Goal: Transaction & Acquisition: Purchase product/service

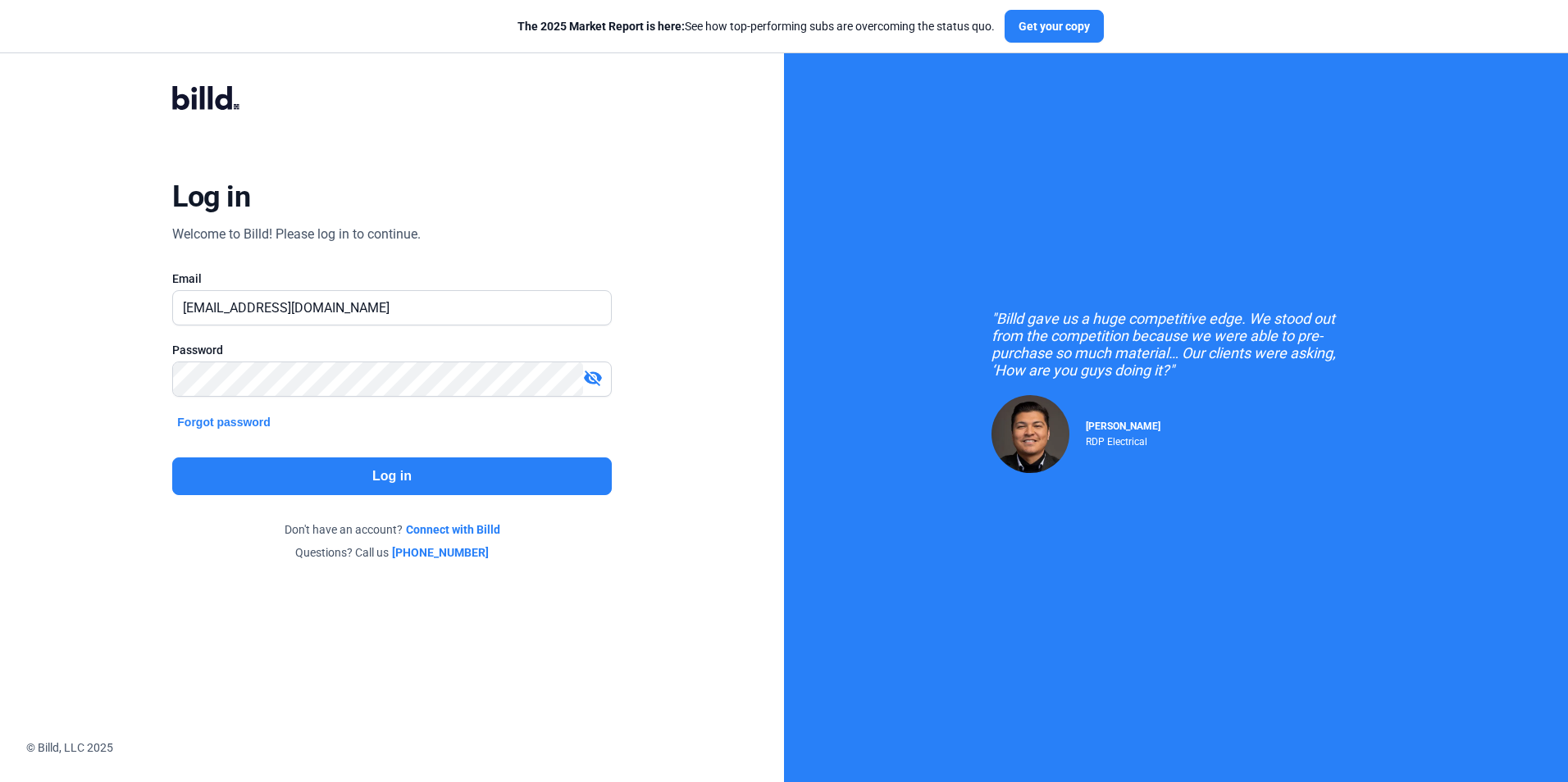
click at [386, 484] on button "Log in" at bounding box center [391, 476] width 438 height 38
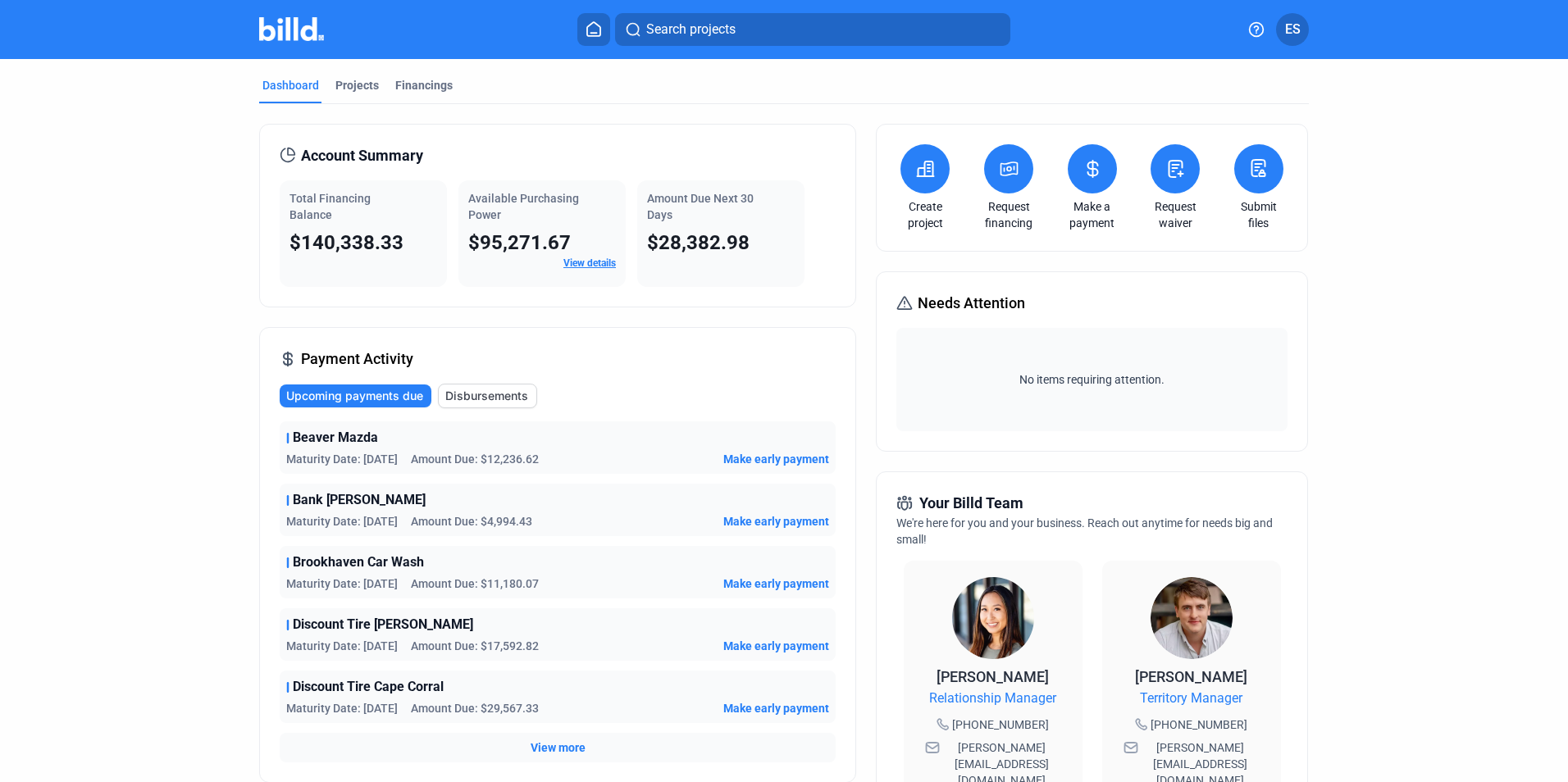
click at [1013, 186] on button at bounding box center [1008, 168] width 49 height 49
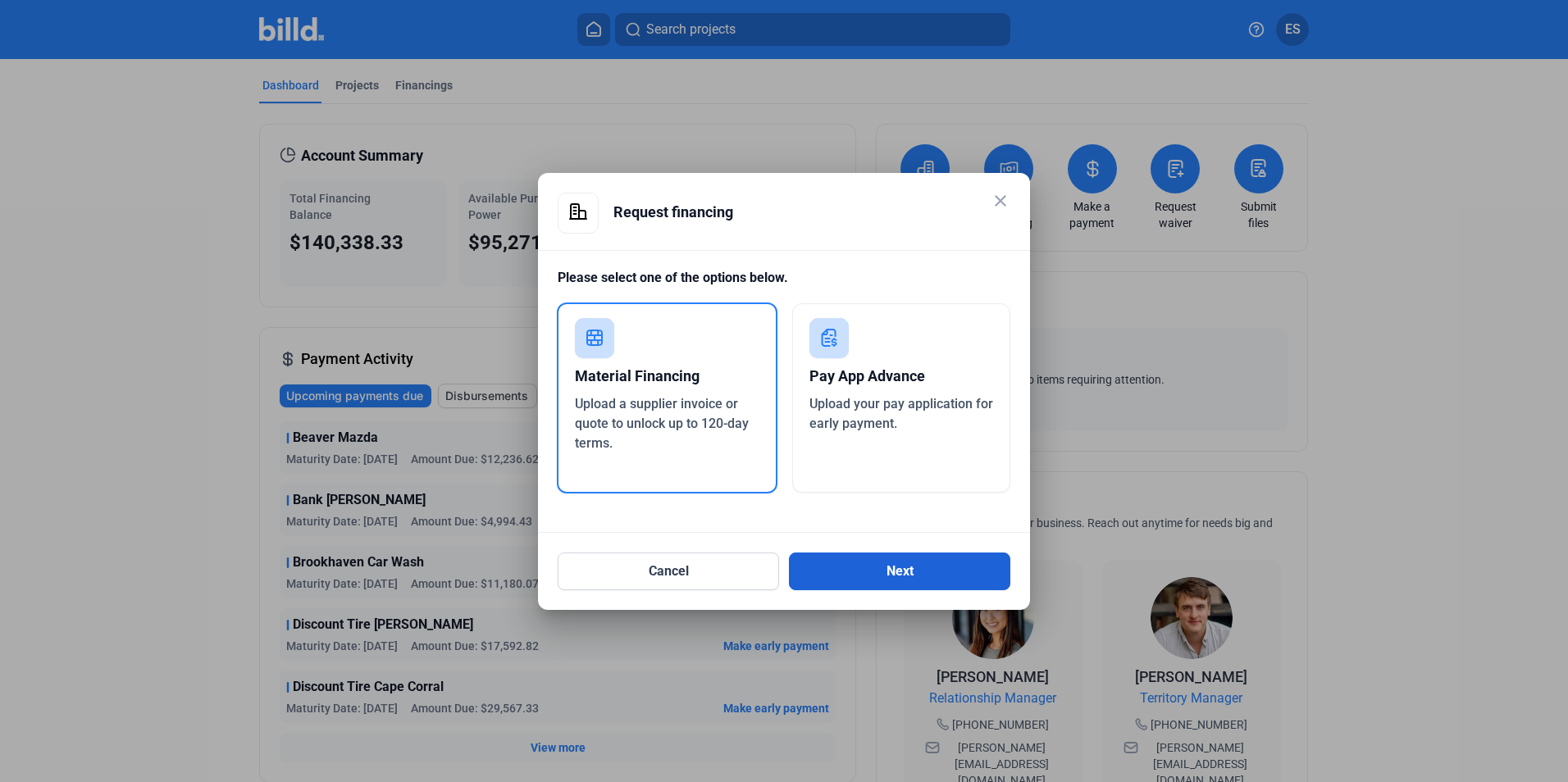
click at [910, 561] on button "Next" at bounding box center [900, 571] width 222 height 38
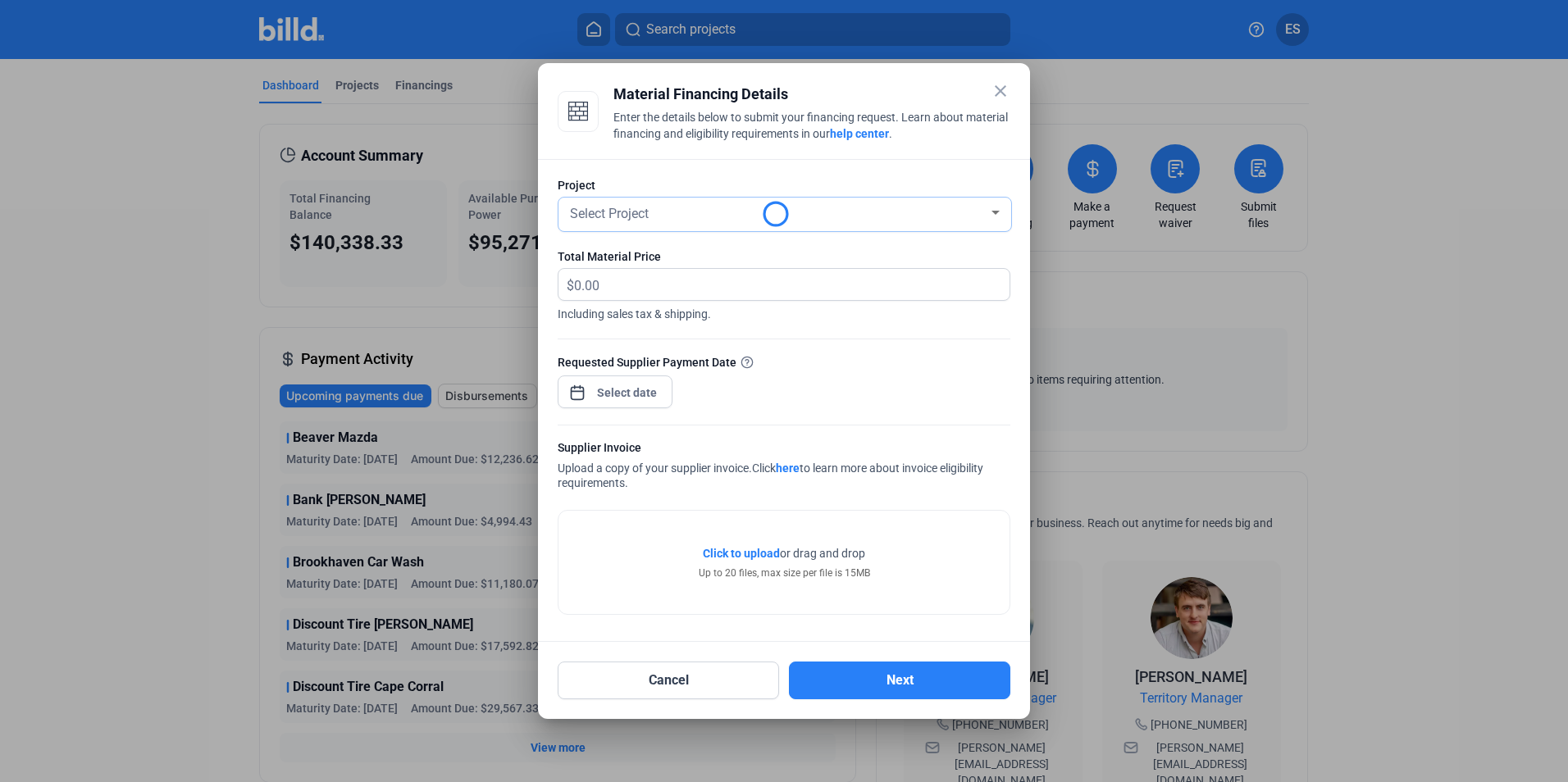
click at [693, 205] on div "Select Project" at bounding box center [777, 212] width 421 height 23
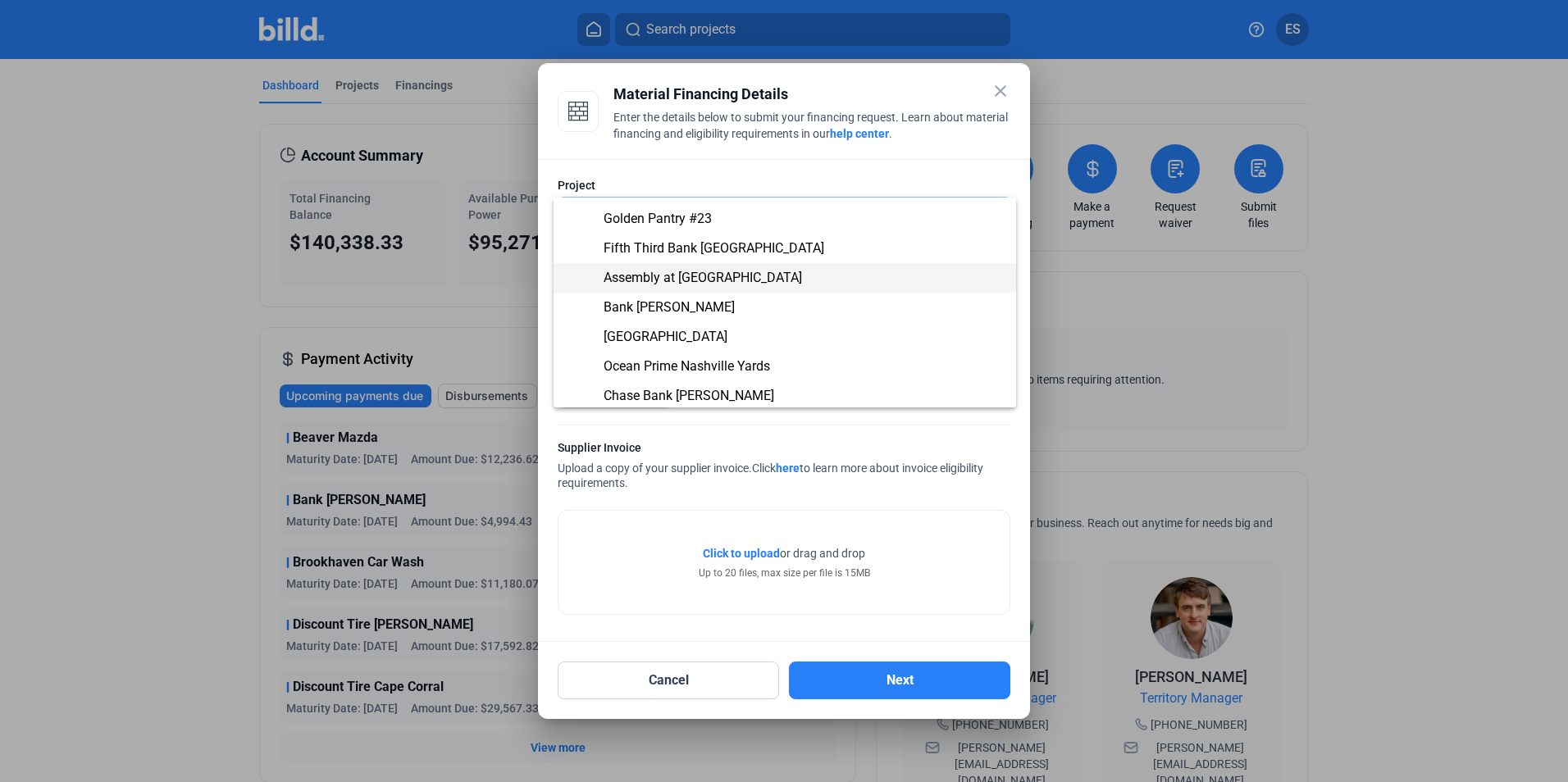
scroll to position [382, 0]
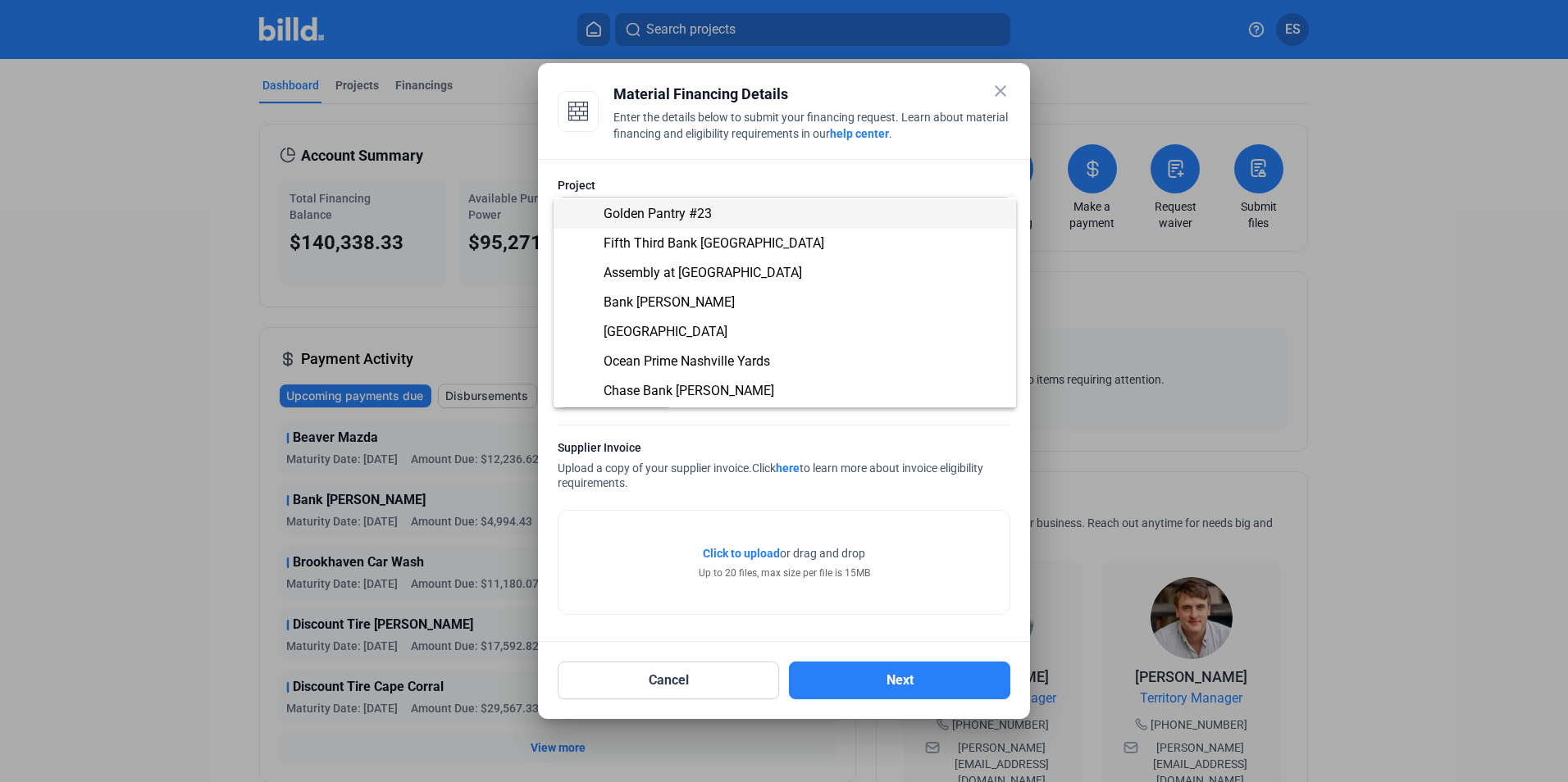
click at [675, 212] on span "Golden Pantry #23" at bounding box center [658, 213] width 108 height 15
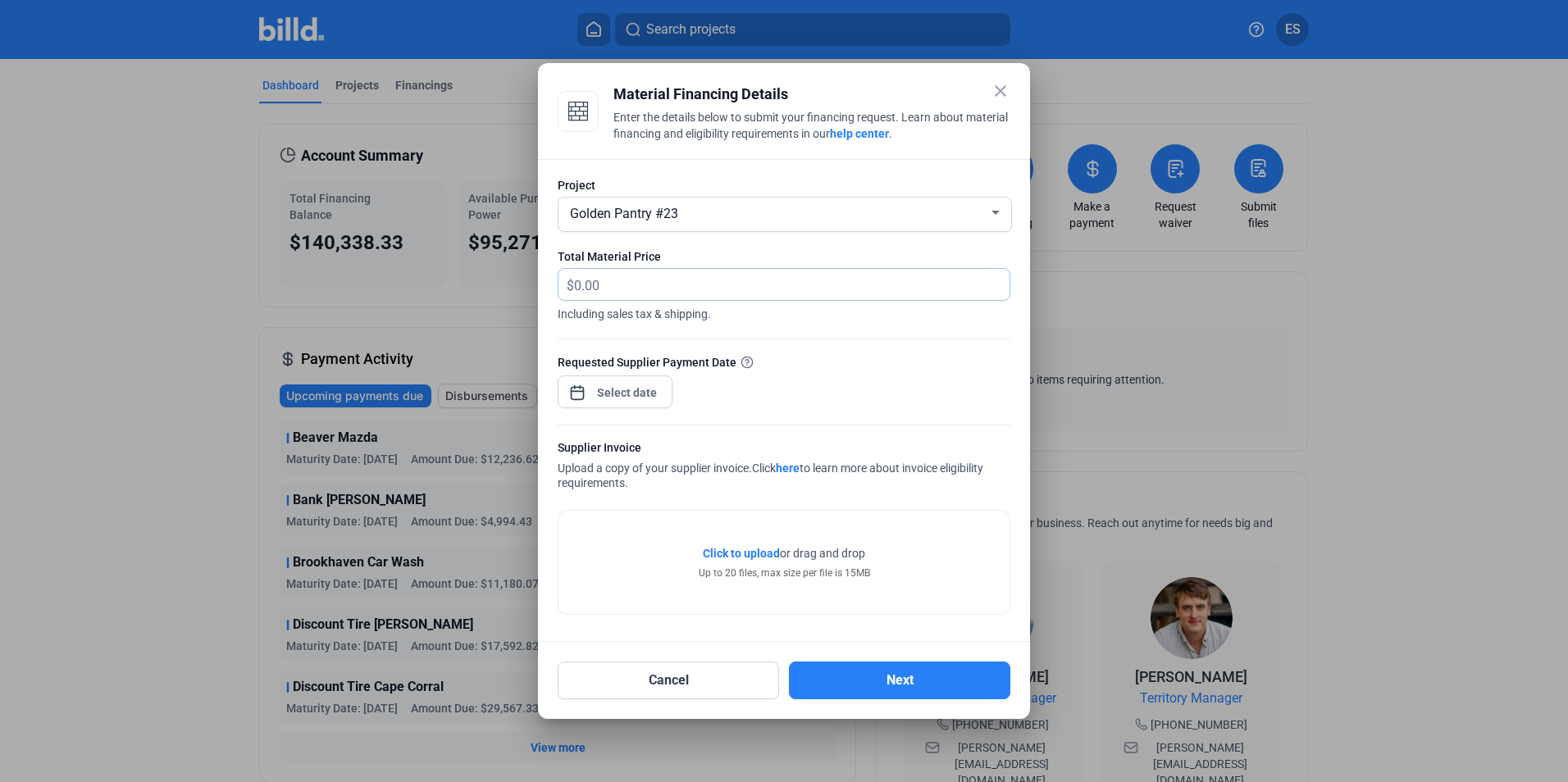
click at [686, 278] on input "text" at bounding box center [782, 284] width 417 height 32
type input "13,822.94"
click at [582, 393] on span "Open calendar" at bounding box center [578, 385] width 40 height 40
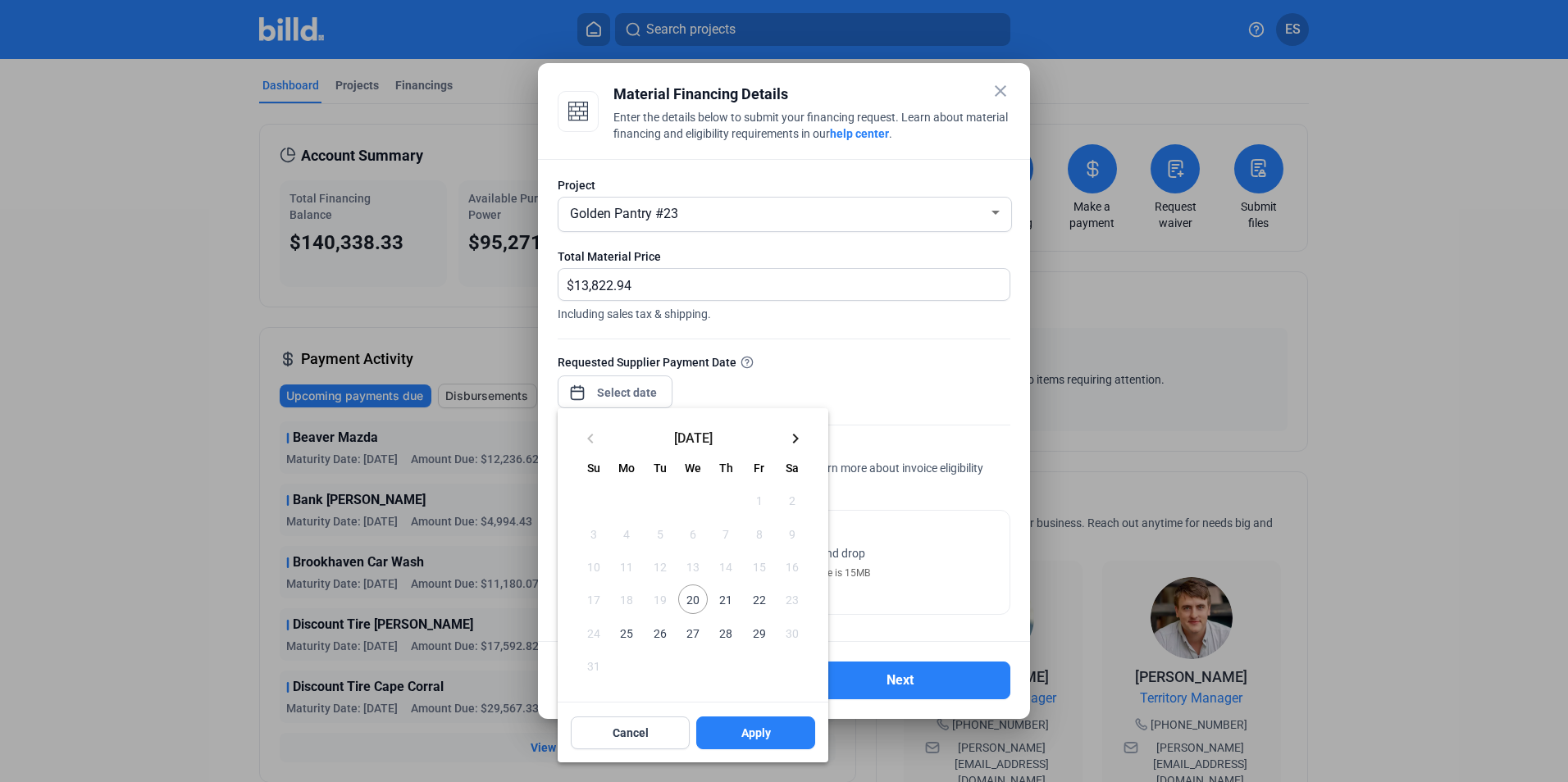
click at [694, 602] on span "20" at bounding box center [693, 599] width 29 height 29
click at [690, 589] on span "20" at bounding box center [693, 599] width 29 height 29
click at [691, 600] on span "20" at bounding box center [693, 599] width 29 height 29
click at [871, 402] on div at bounding box center [784, 391] width 1568 height 782
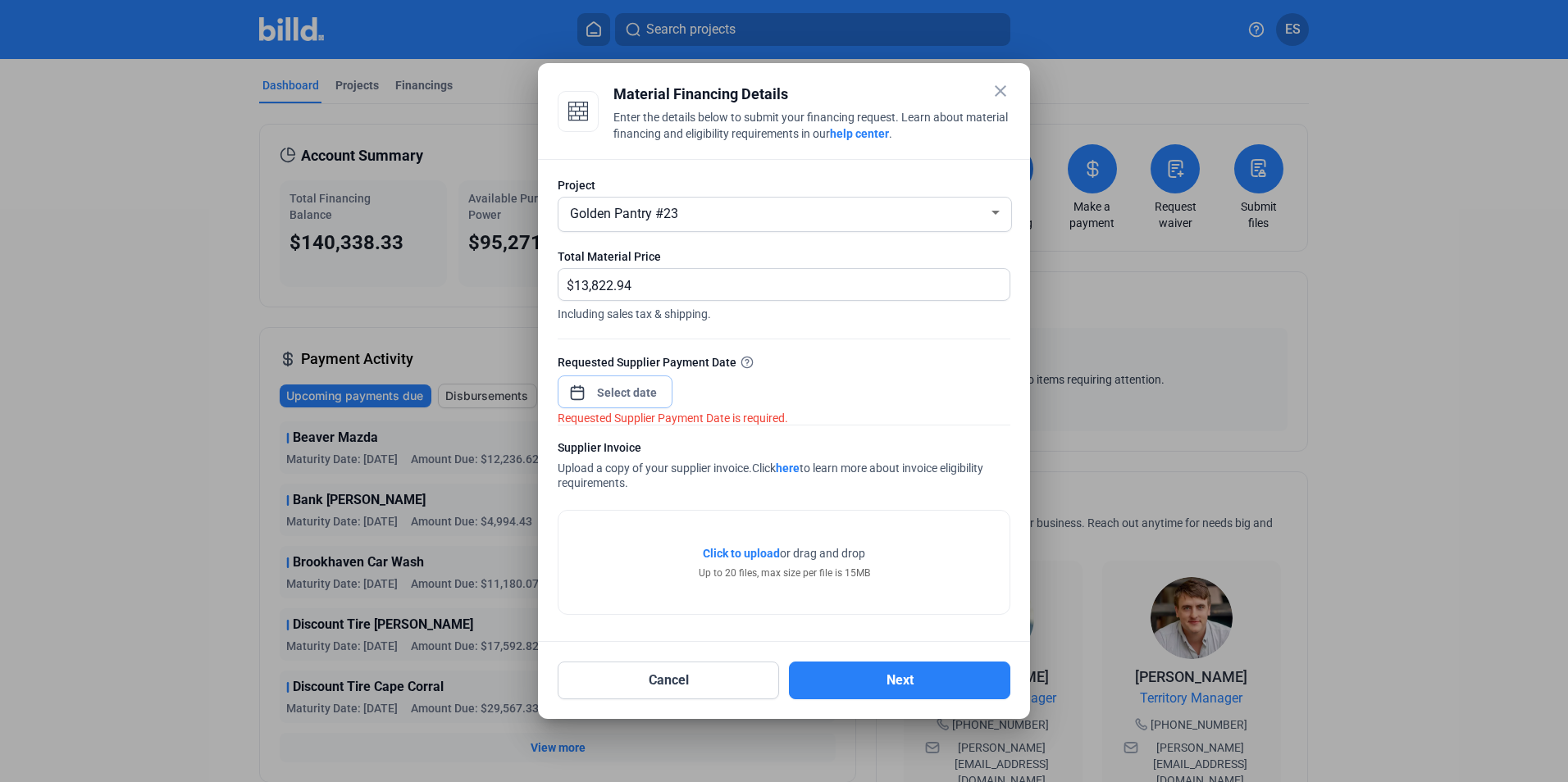
click at [615, 400] on div "close Material Financing Details Enter the details below to submit your financi…" at bounding box center [784, 391] width 1568 height 782
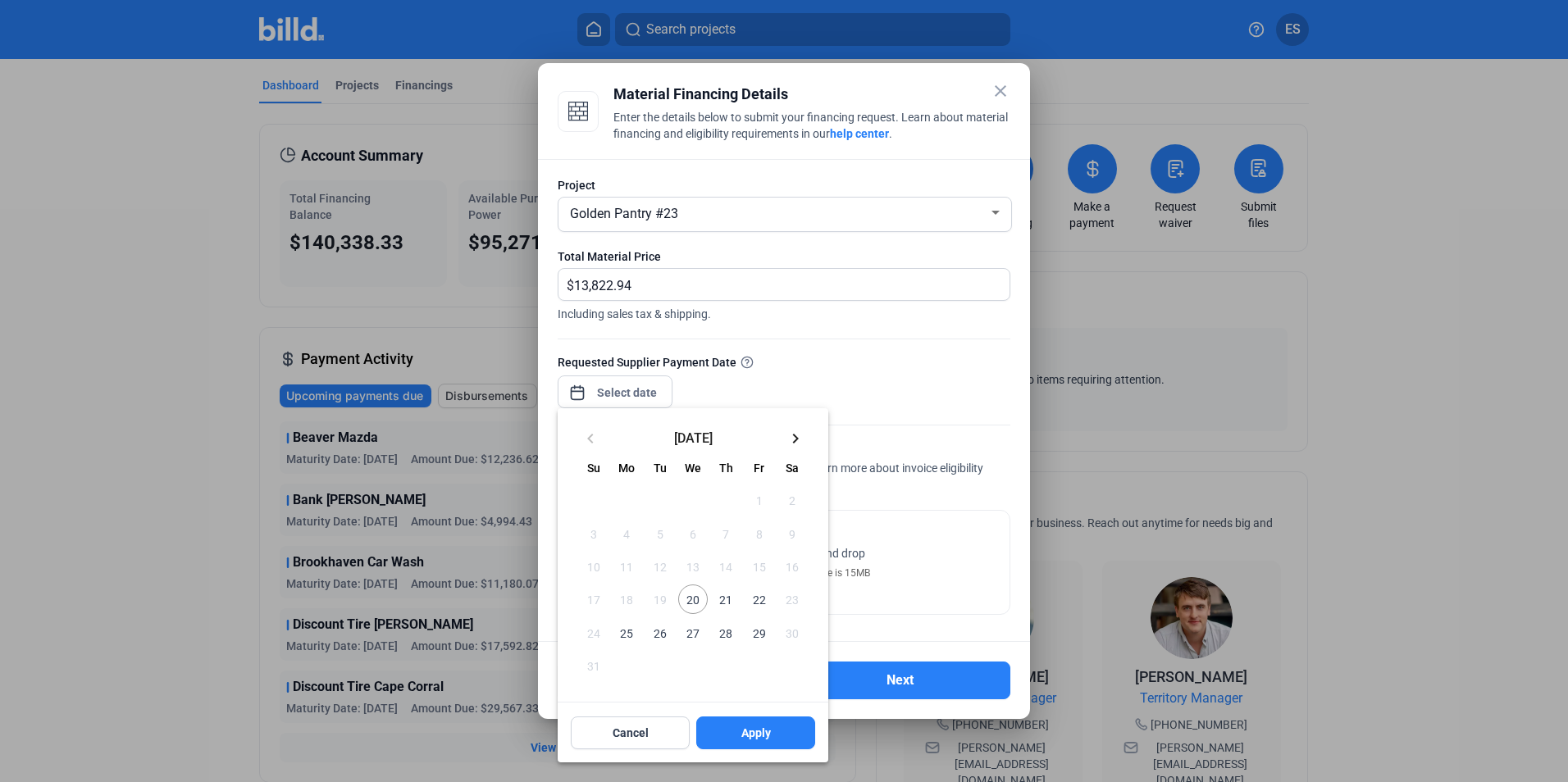
click at [708, 602] on button "20" at bounding box center [693, 599] width 33 height 33
click at [722, 600] on span "21" at bounding box center [726, 599] width 29 height 29
click at [646, 388] on div at bounding box center [784, 391] width 1568 height 782
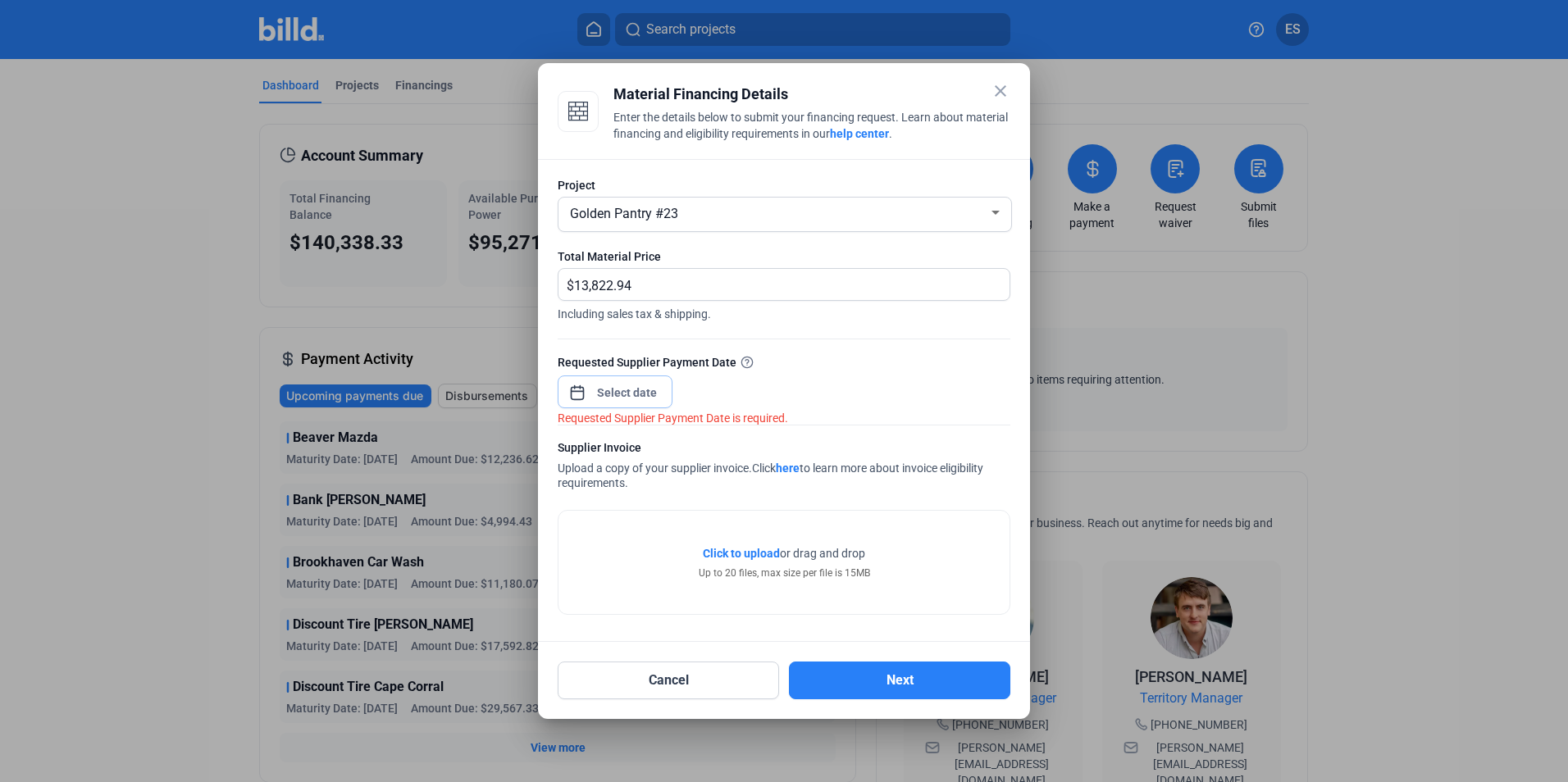
click at [646, 388] on input at bounding box center [628, 393] width 70 height 20
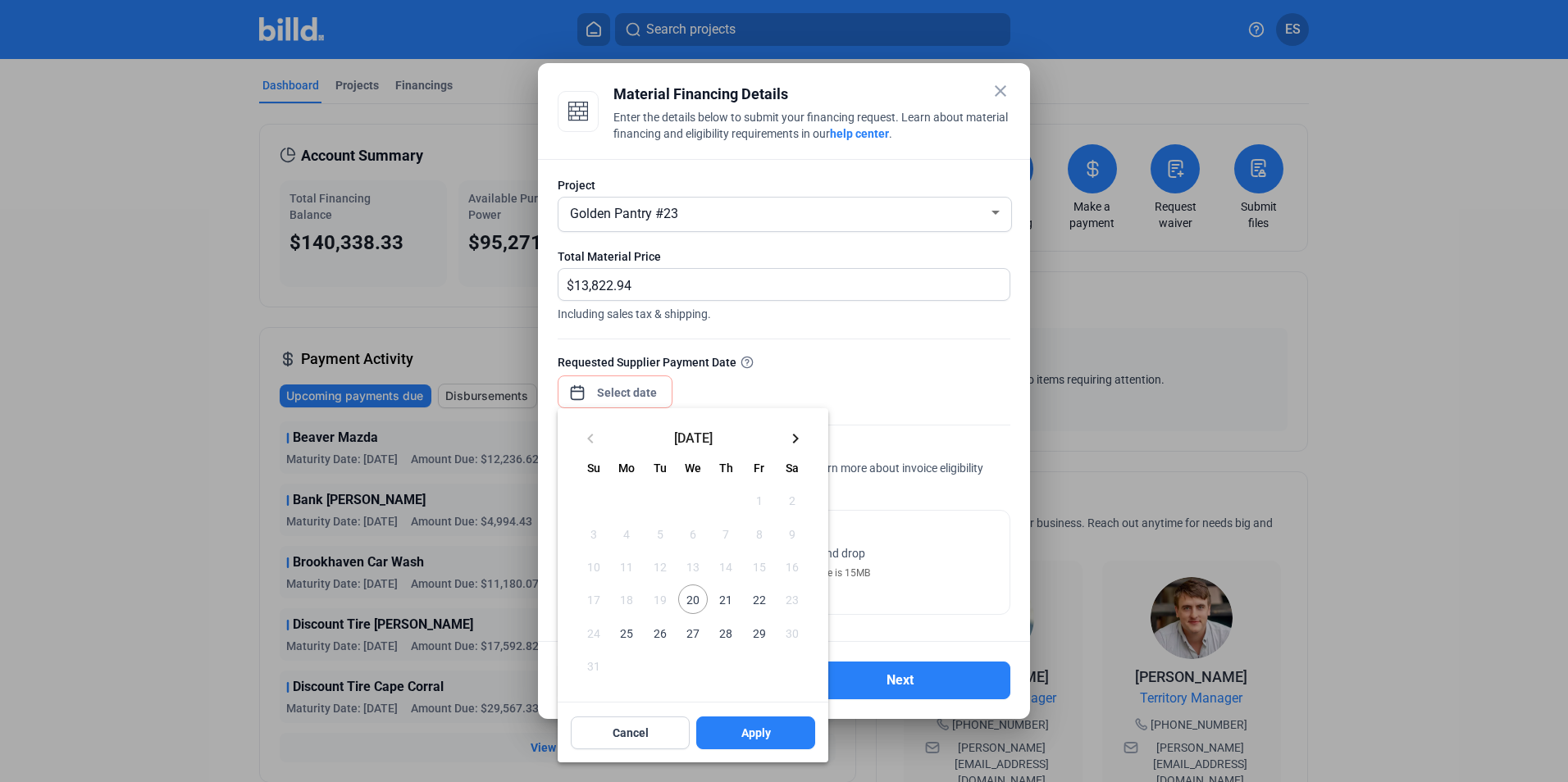
click at [754, 602] on span "22" at bounding box center [758, 599] width 29 height 29
click at [732, 597] on span "21" at bounding box center [726, 599] width 29 height 29
click at [873, 395] on div at bounding box center [784, 391] width 1568 height 782
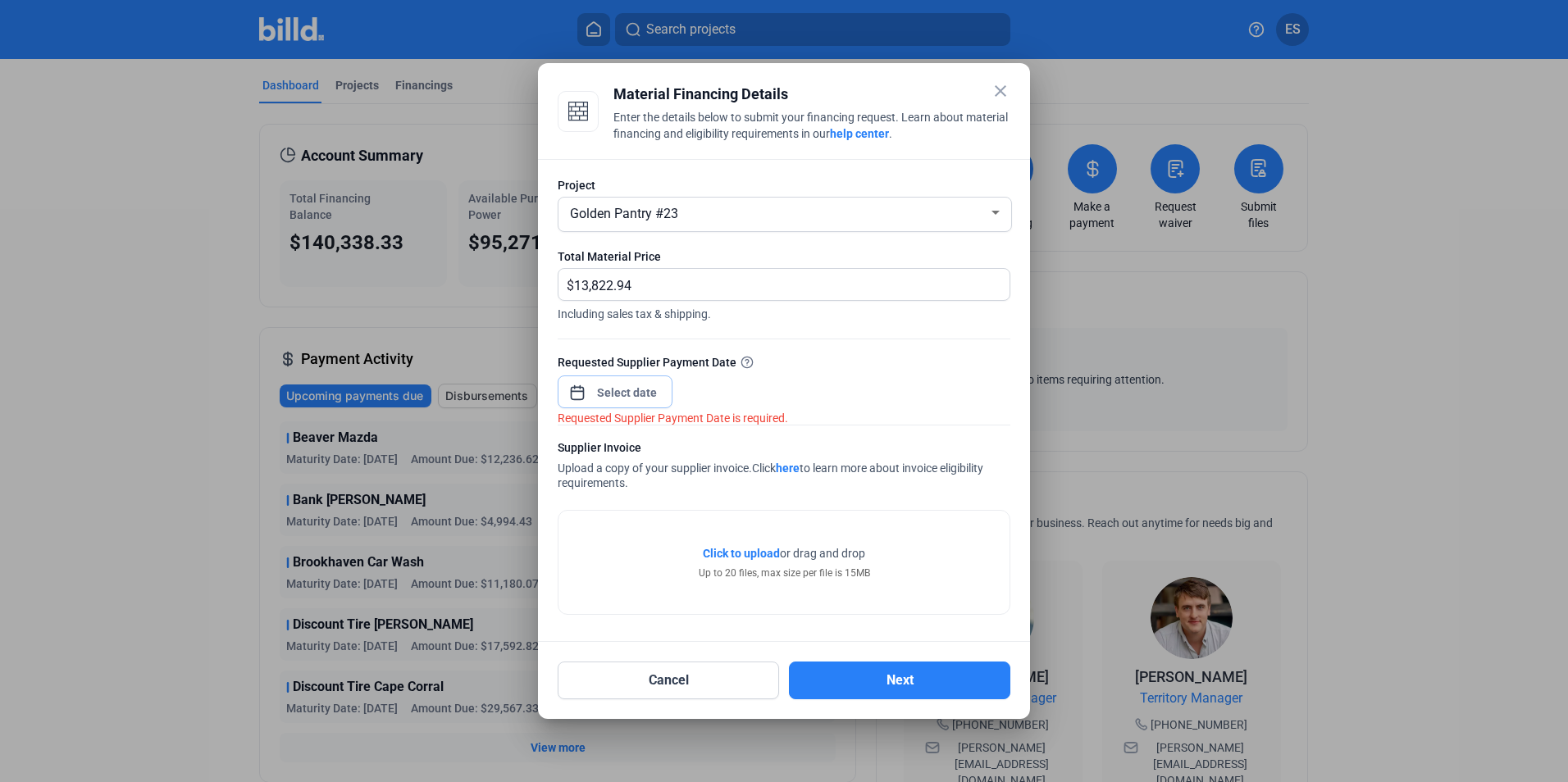
click at [576, 393] on span "Open calendar" at bounding box center [578, 385] width 40 height 40
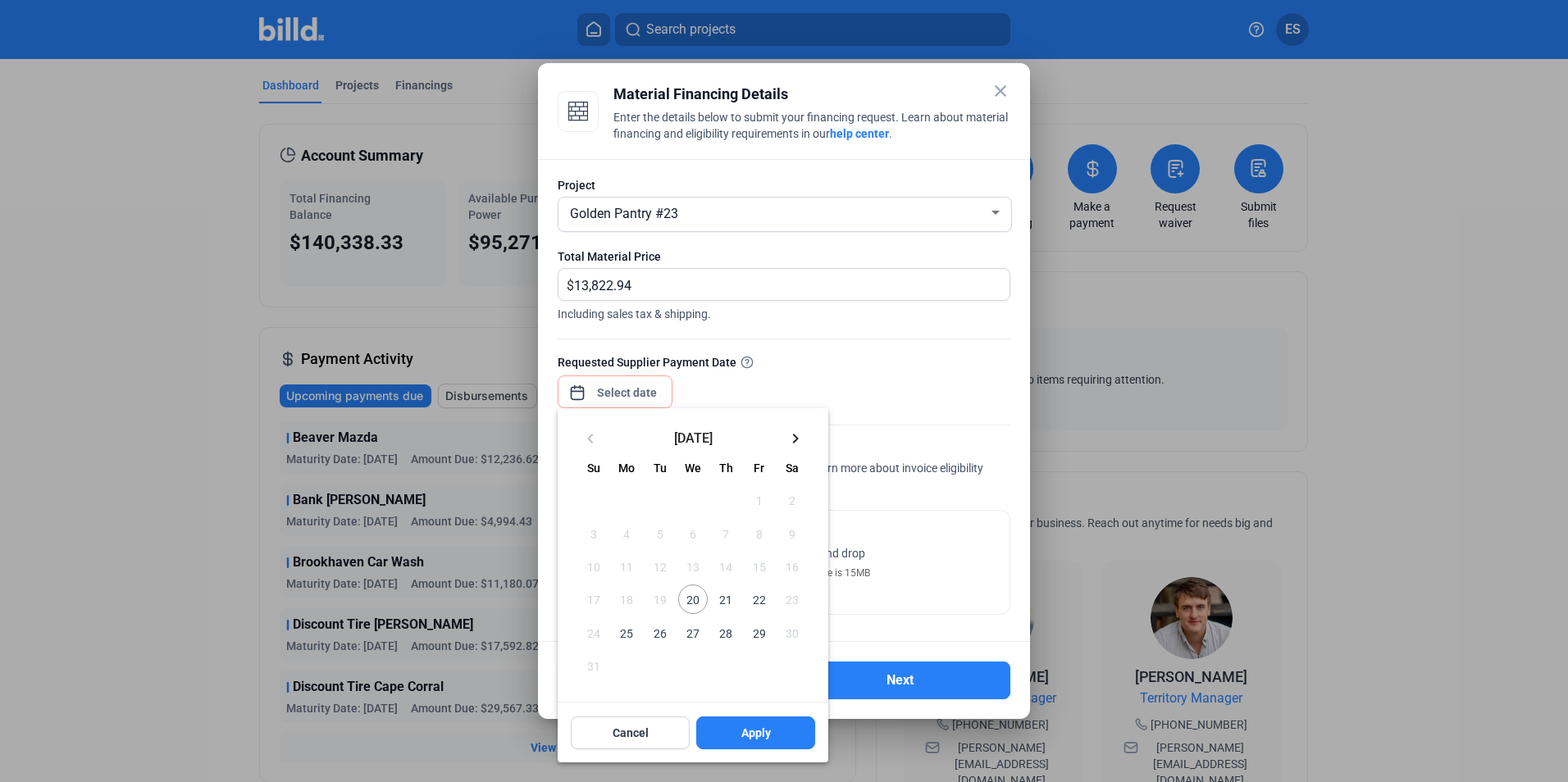
click at [734, 597] on span "21" at bounding box center [726, 599] width 29 height 29
click at [732, 733] on button "Apply" at bounding box center [756, 733] width 119 height 33
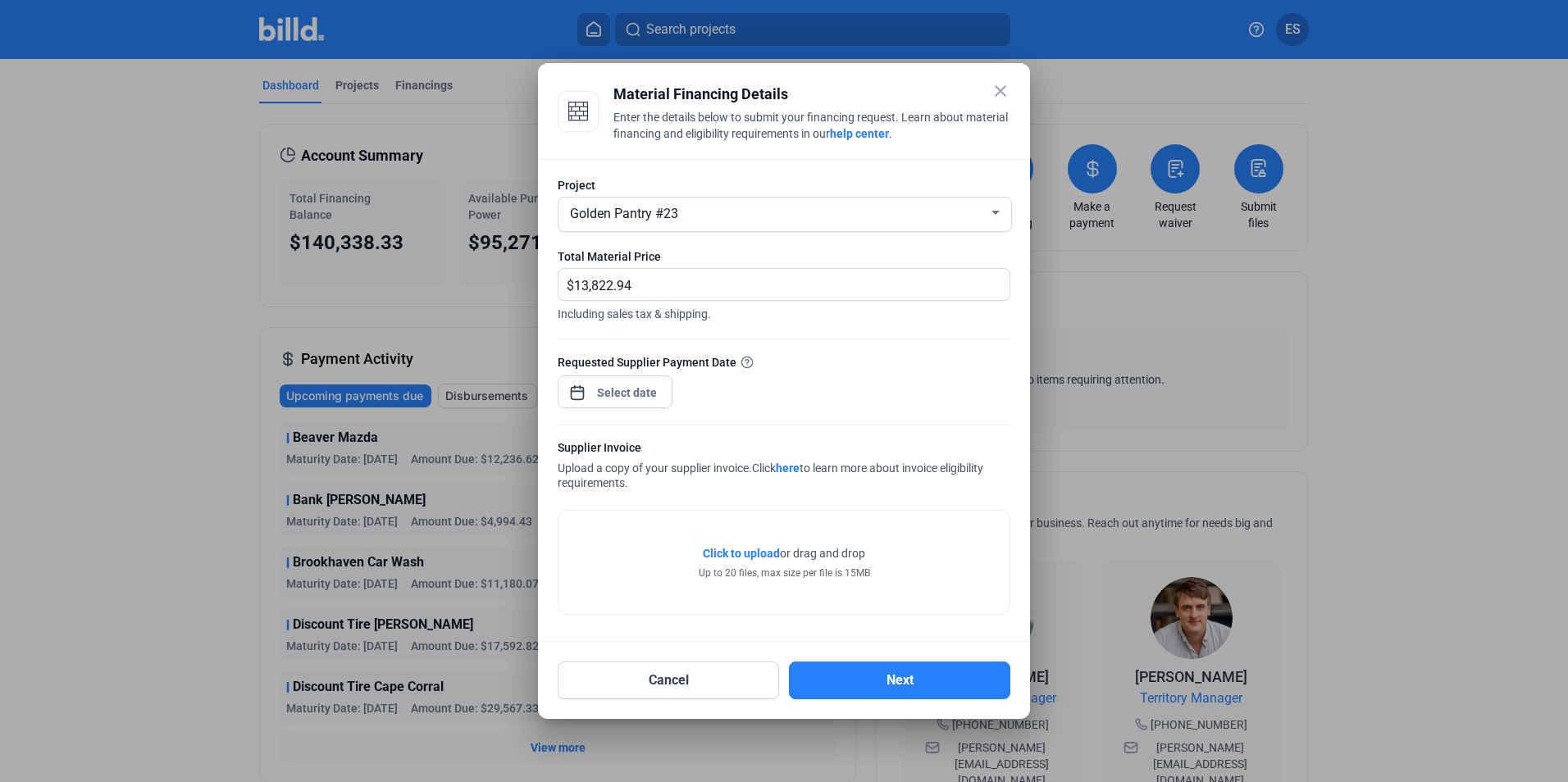
click at [718, 547] on span "Click to upload" at bounding box center [742, 553] width 77 height 13
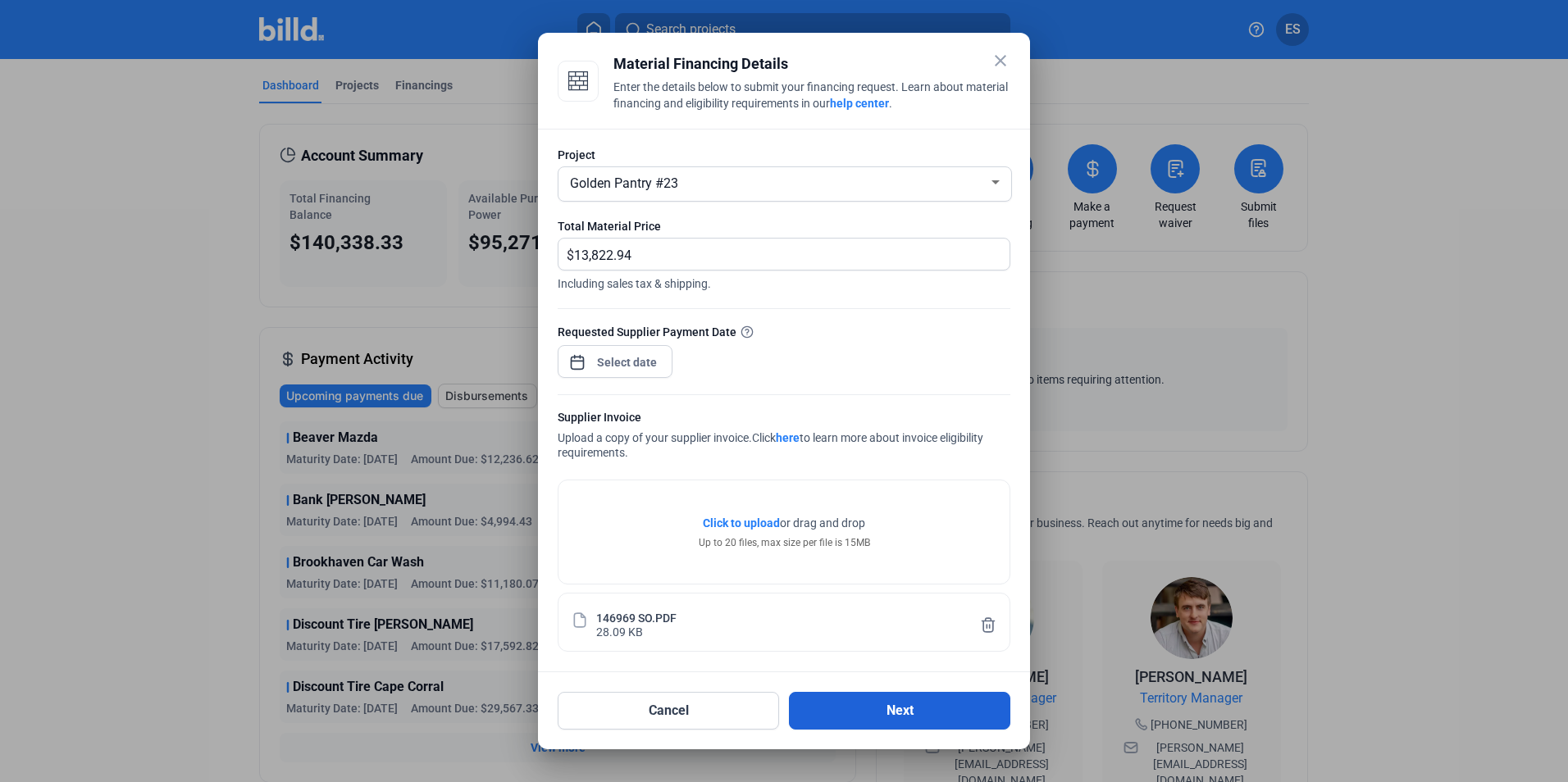
click at [917, 703] on button "Next" at bounding box center [900, 711] width 222 height 38
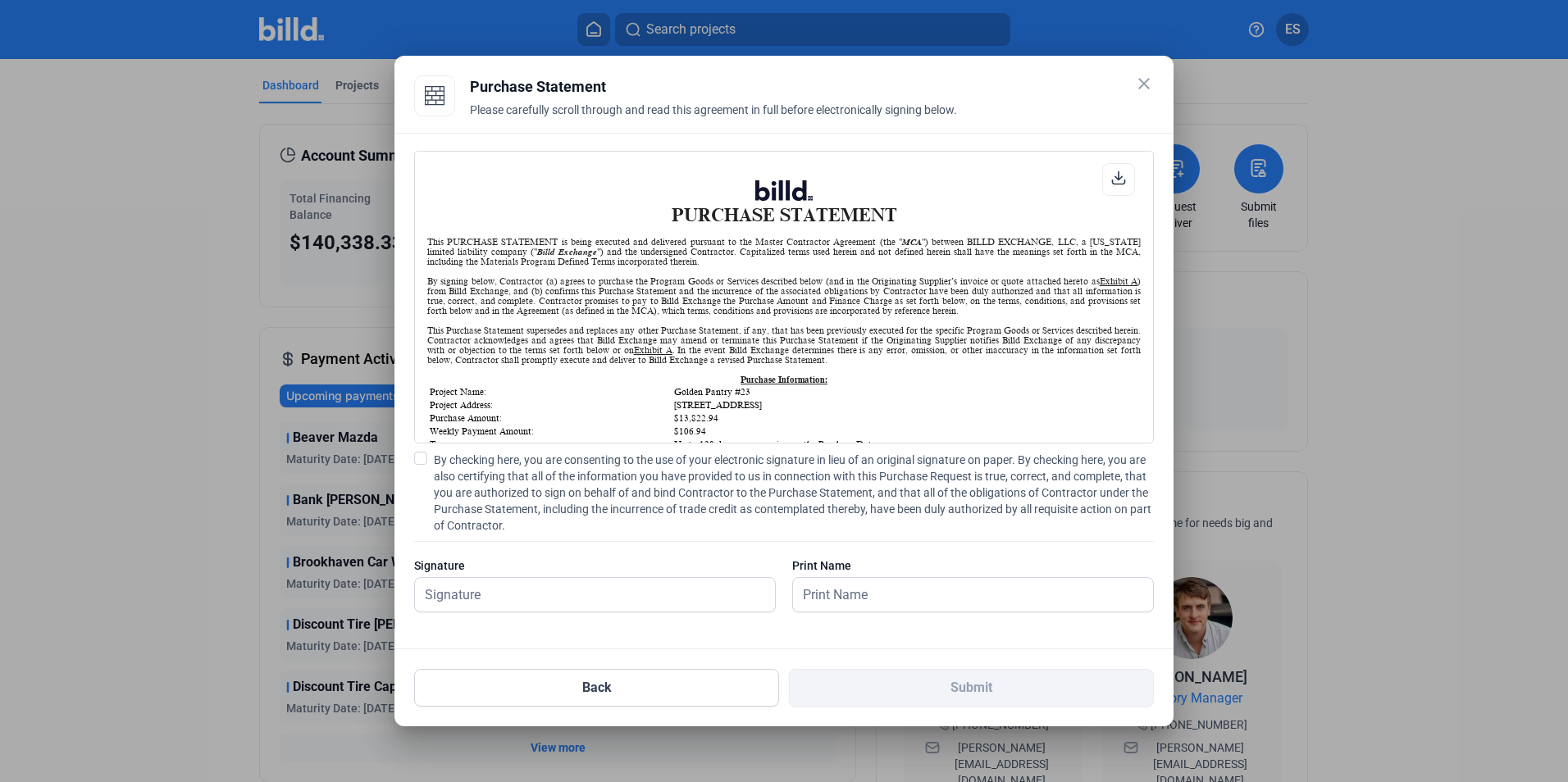
scroll to position [1, 0]
click at [418, 459] on span at bounding box center [420, 458] width 13 height 13
click at [0, 0] on input "By checking here, you are consenting to the use of your electronic signature in…" at bounding box center [0, 0] width 0 height 0
click at [481, 573] on div "Signature" at bounding box center [595, 565] width 362 height 16
click at [475, 590] on input "text" at bounding box center [586, 595] width 342 height 34
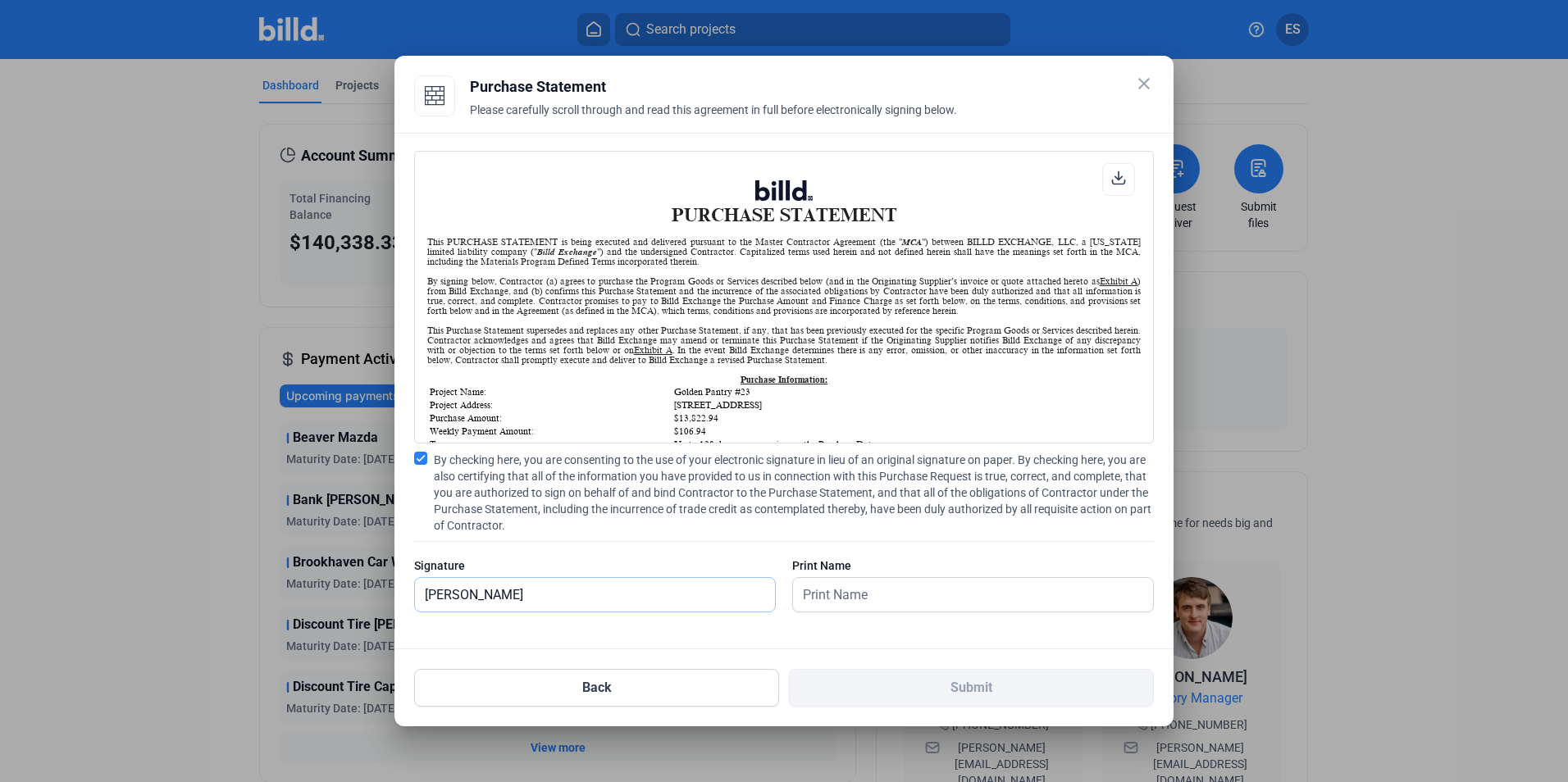
type input "[PERSON_NAME]"
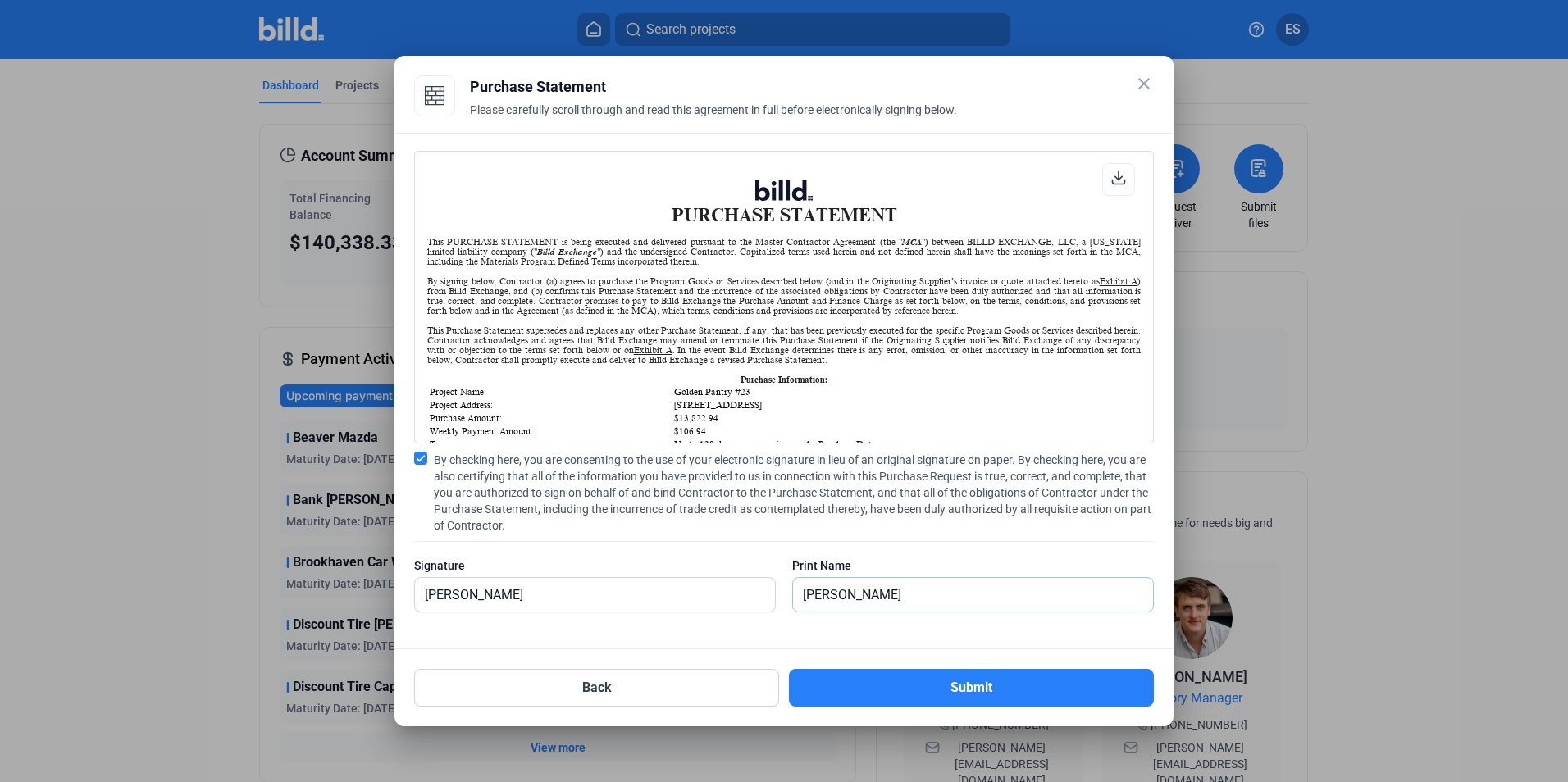
type input "[PERSON_NAME]"
click at [610, 512] on span "By checking here, you are consenting to the use of your electronic signature in…" at bounding box center [794, 492] width 720 height 82
click at [0, 0] on input "By checking here, you are consenting to the use of your electronic signature in…" at bounding box center [0, 0] width 0 height 0
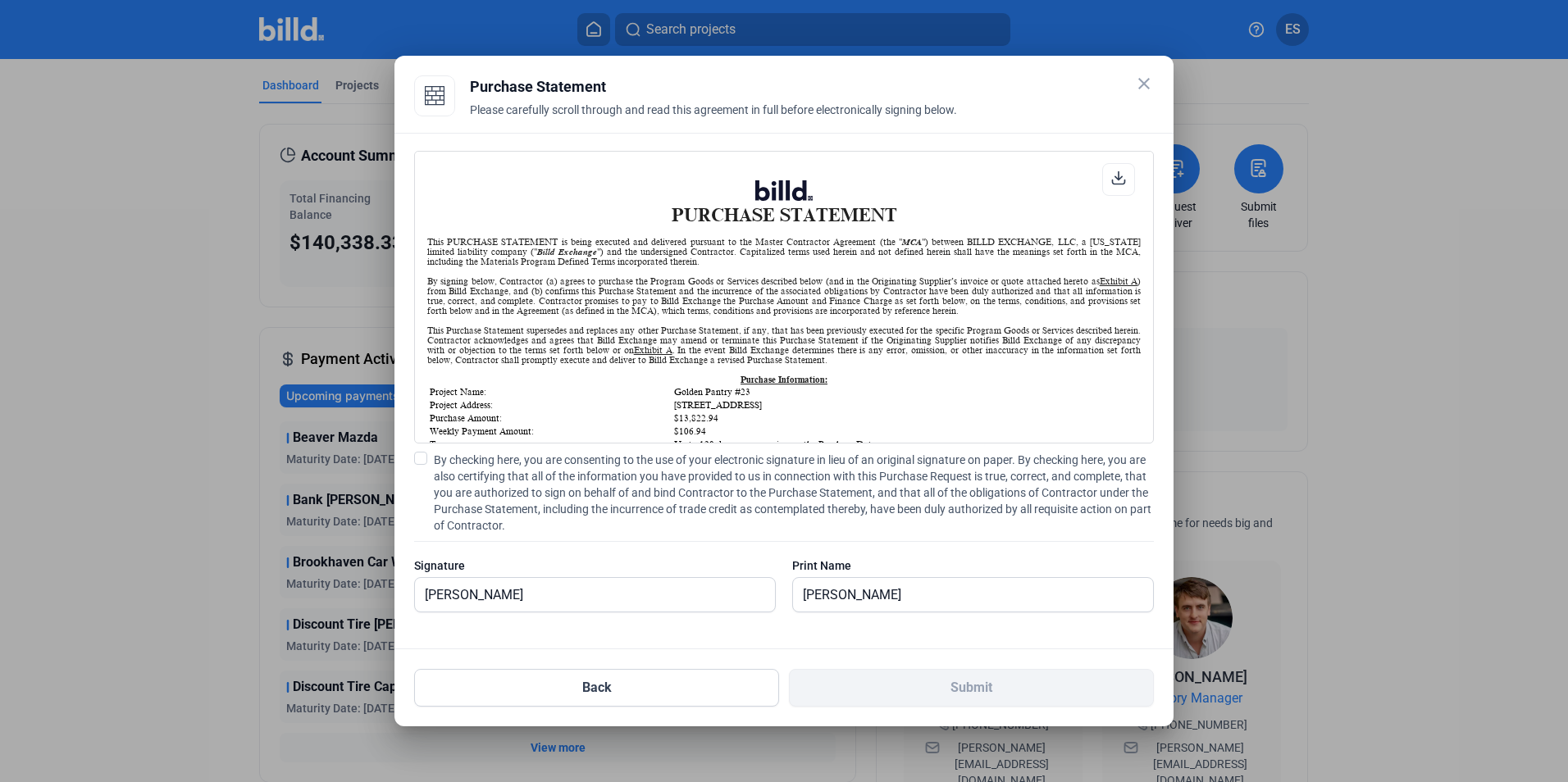
click at [425, 459] on span at bounding box center [420, 458] width 13 height 13
click at [0, 0] on input "By checking here, you are consenting to the use of your electronic signature in…" at bounding box center [0, 0] width 0 height 0
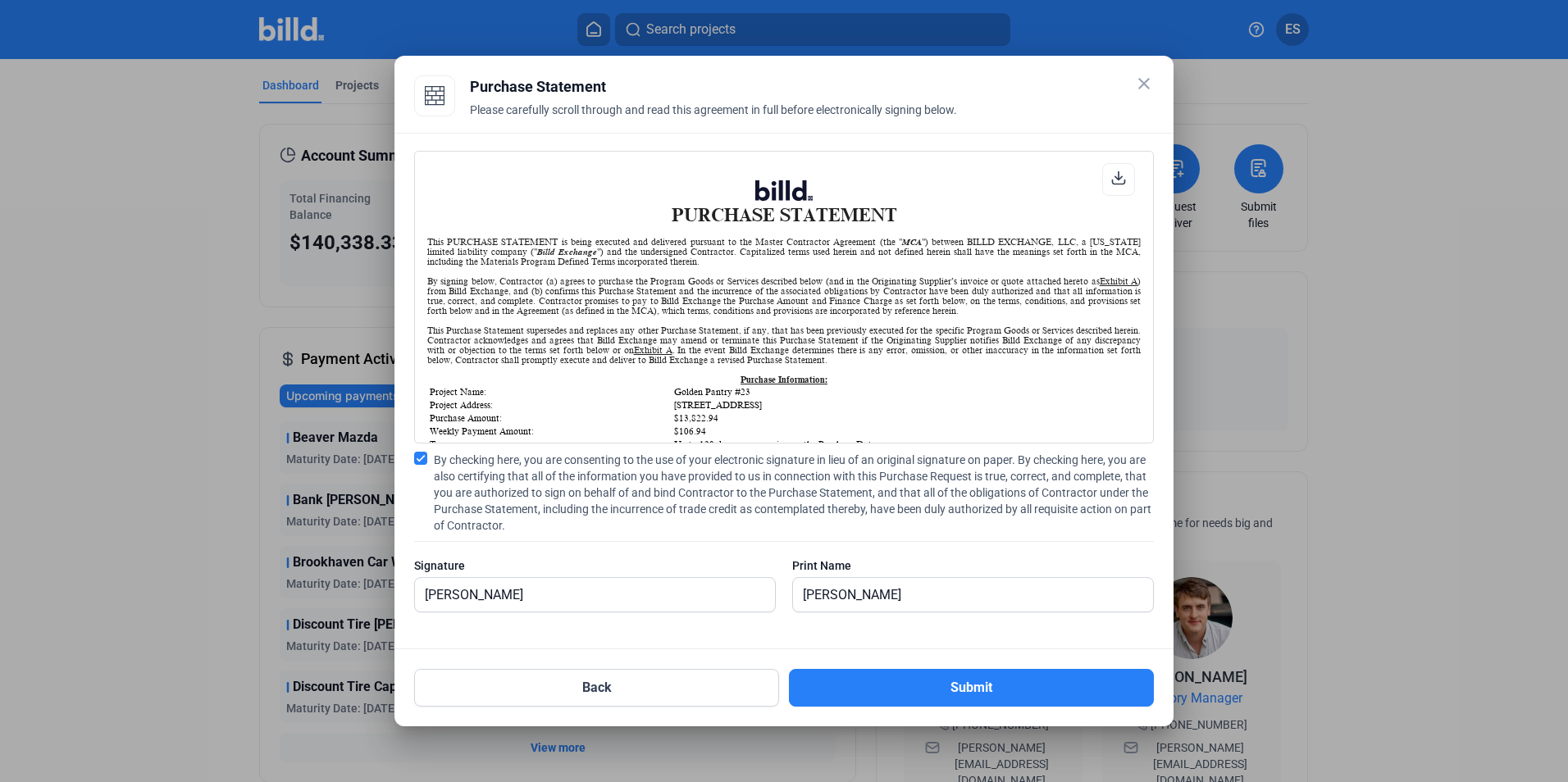
click at [928, 668] on div "Back Submit" at bounding box center [784, 678] width 739 height 58
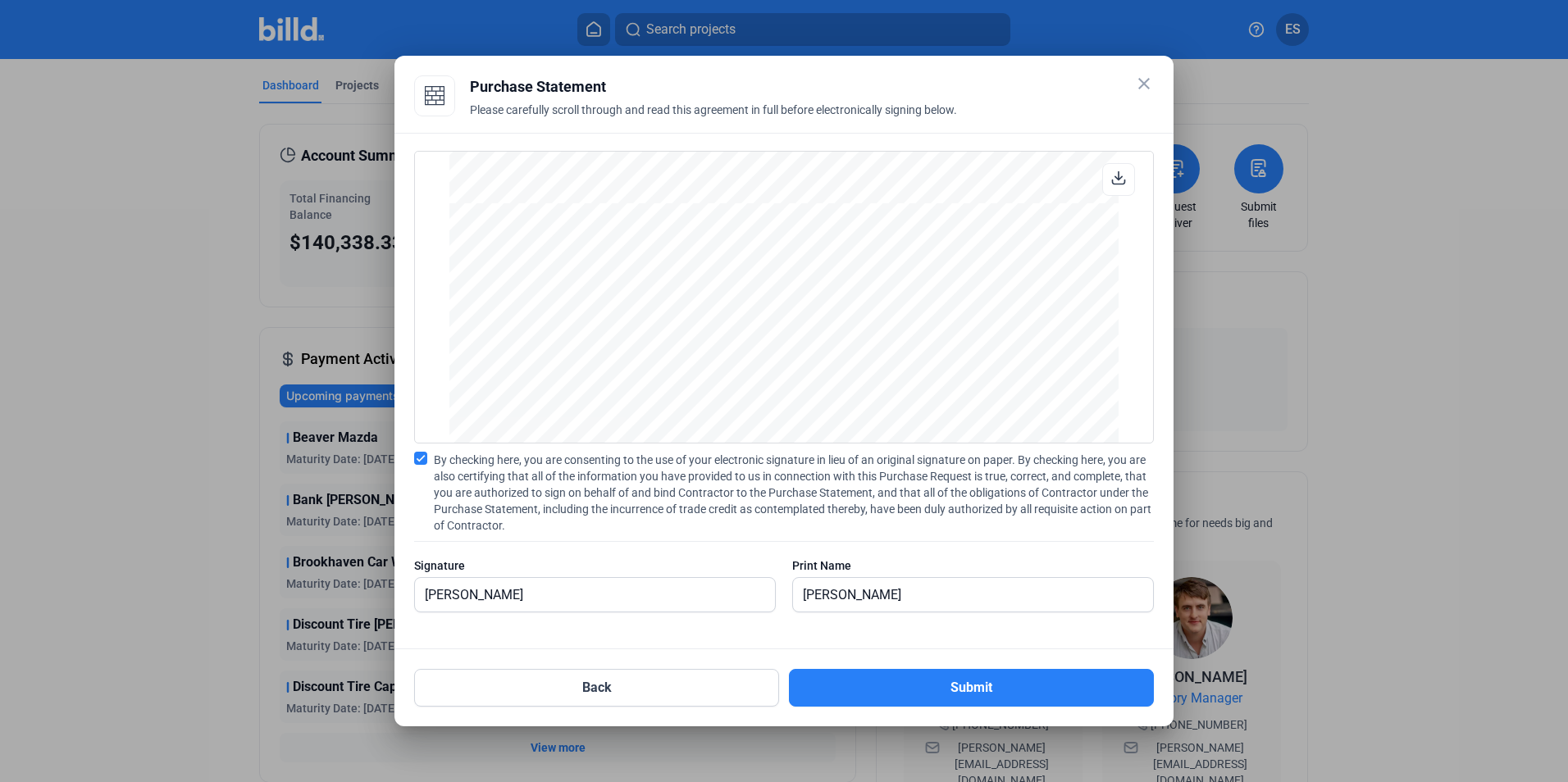
scroll to position [2221, 0]
click at [980, 678] on button "Submit" at bounding box center [971, 687] width 365 height 38
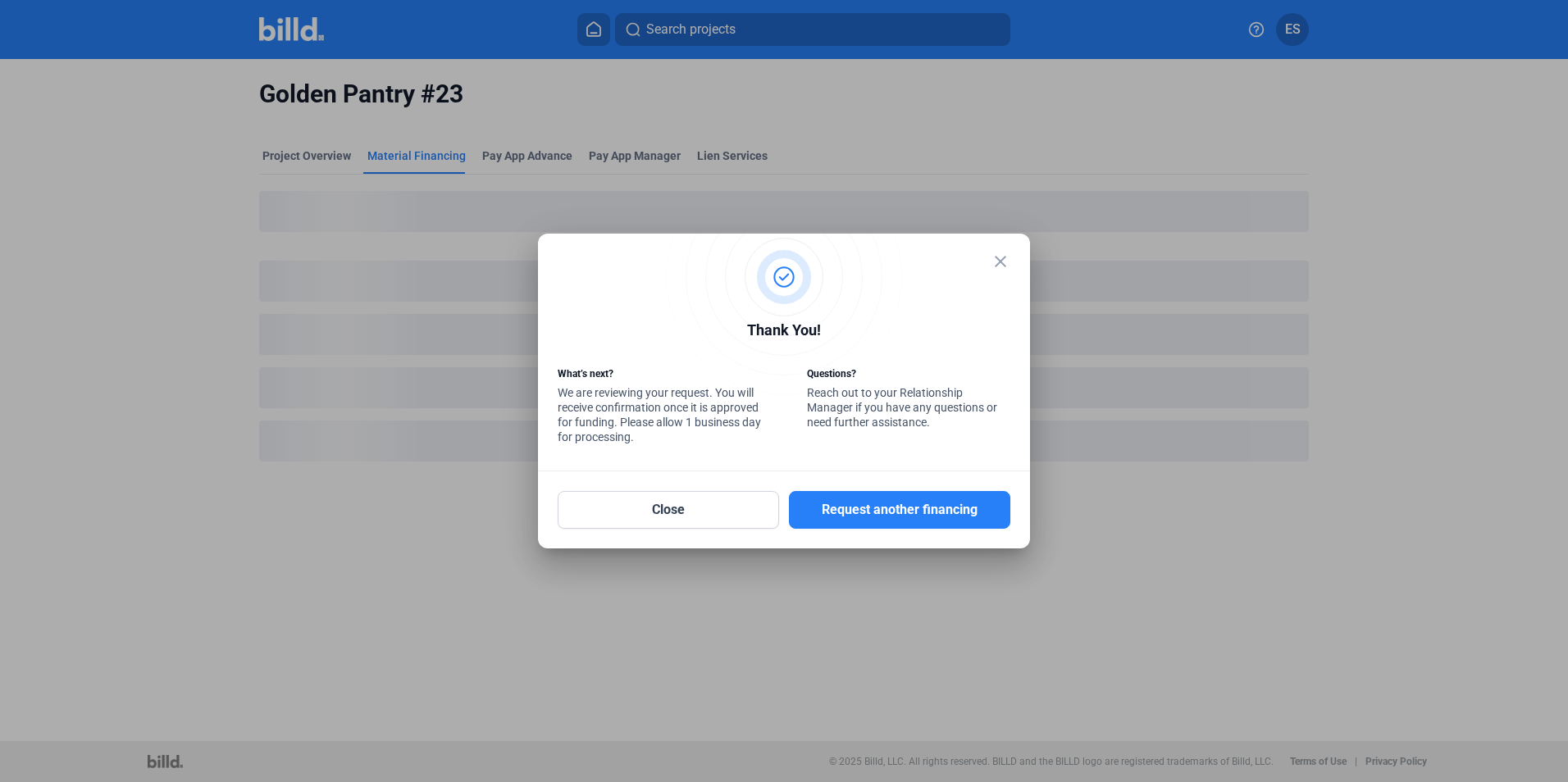
click at [1001, 265] on mat-icon "close" at bounding box center [1000, 261] width 20 height 20
